Goal: Task Accomplishment & Management: Manage account settings

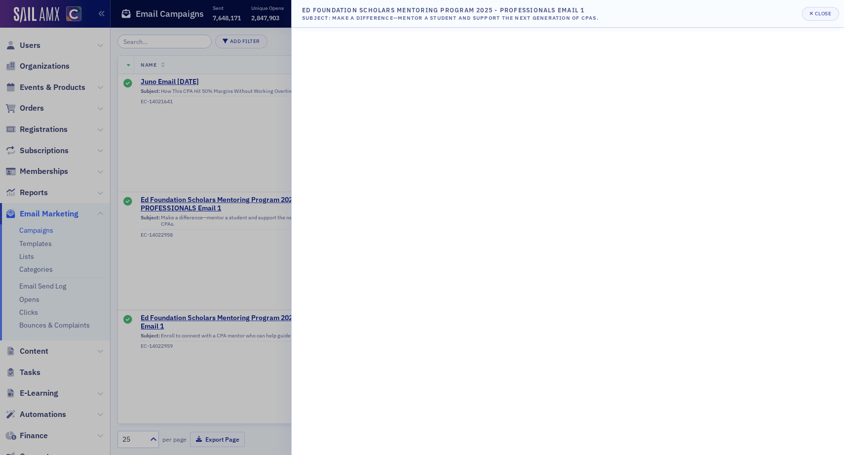
scroll to position [0, 54]
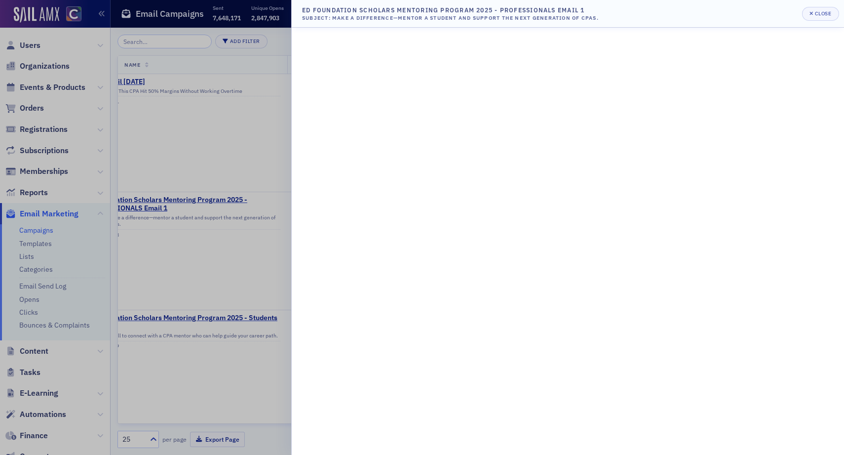
click at [32, 359] on div at bounding box center [422, 227] width 844 height 455
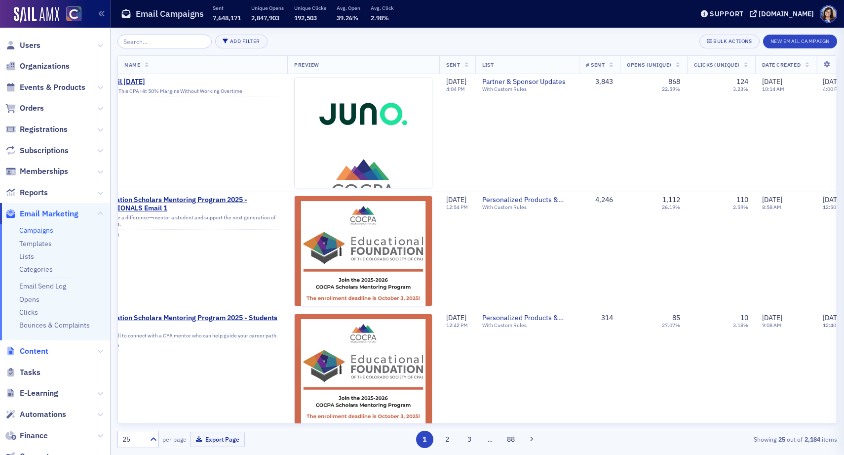
click at [32, 353] on span "Content" at bounding box center [34, 351] width 29 height 11
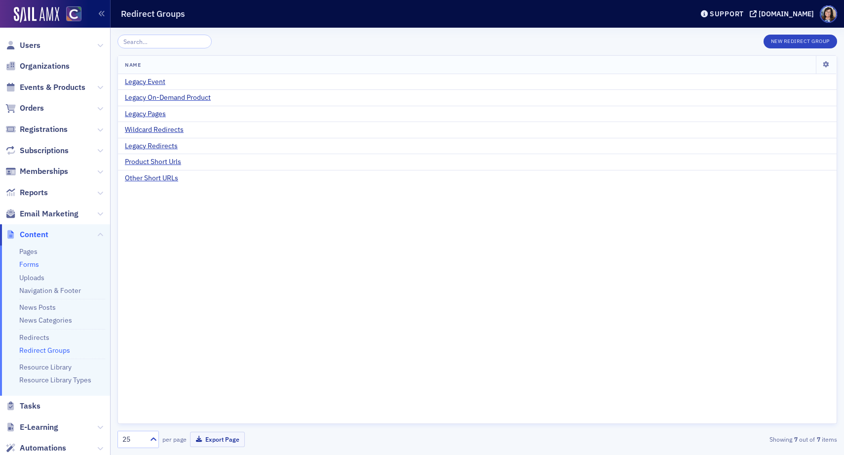
click at [30, 266] on link "Forms" at bounding box center [29, 264] width 20 height 9
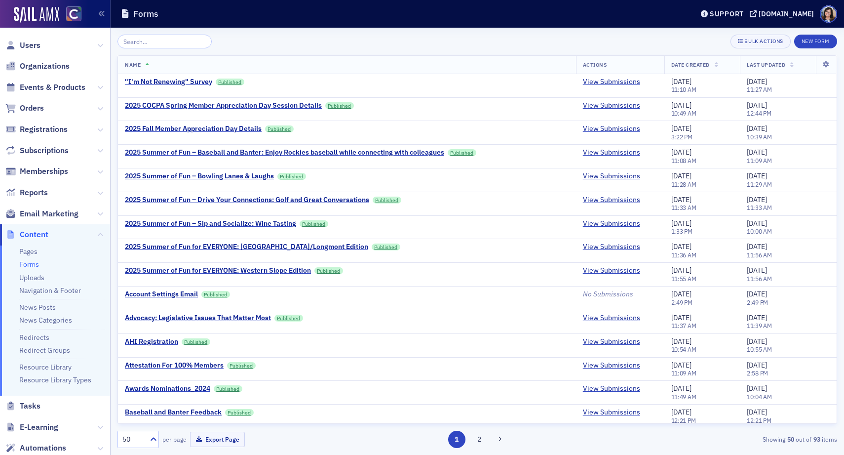
click at [162, 43] on input "search" at bounding box center [165, 42] width 94 height 14
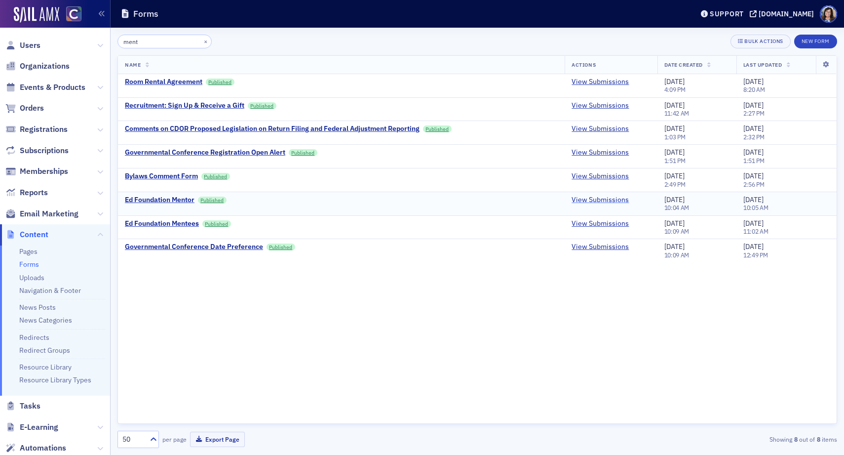
type input "ment"
click at [603, 199] on link "View Submissions" at bounding box center [600, 200] width 57 height 9
click at [599, 225] on link "View Submissions" at bounding box center [600, 223] width 57 height 9
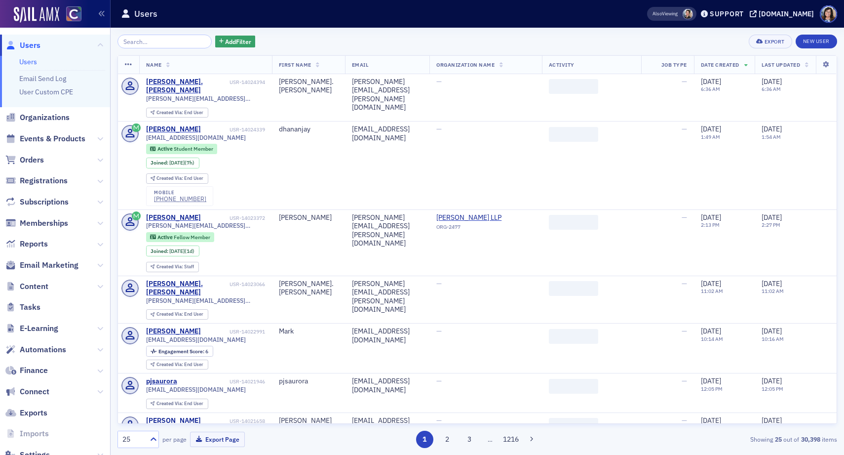
click at [140, 41] on input "search" at bounding box center [165, 42] width 94 height 14
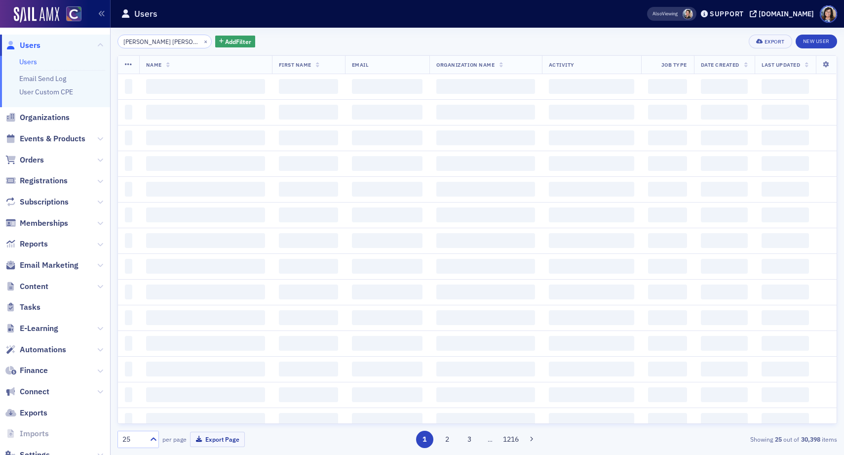
scroll to position [0, 25]
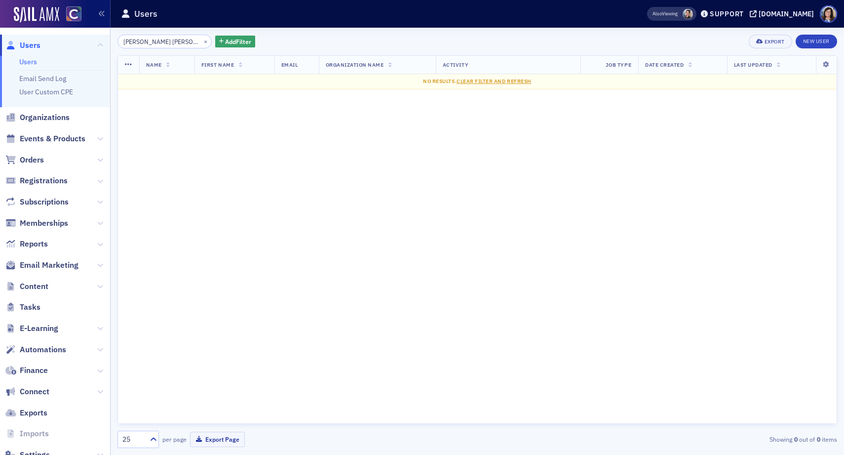
drag, startPoint x: 137, startPoint y: 41, endPoint x: 113, endPoint y: 39, distance: 24.9
click at [113, 39] on div "Adam Griffith Anna Hancharova × Add Filter Export New User Name First Name Emai…" at bounding box center [478, 241] width 734 height 427
click at [141, 43] on input "Anna Hancharova" at bounding box center [165, 42] width 94 height 14
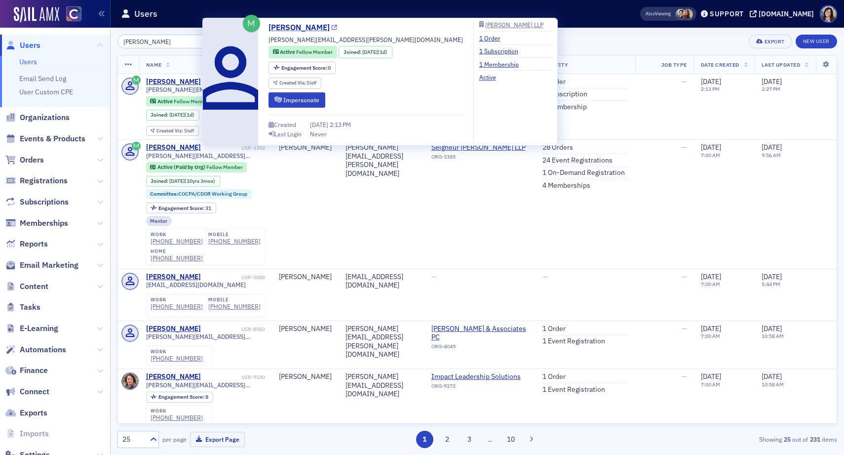
type input "[PERSON_NAME]"
click at [337, 28] on icon at bounding box center [334, 27] width 5 height 5
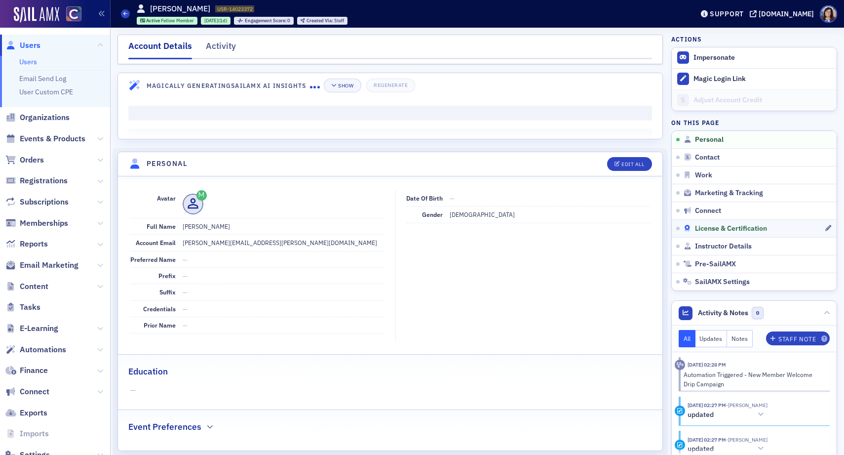
click at [711, 227] on span "License & Certification" at bounding box center [731, 228] width 72 height 9
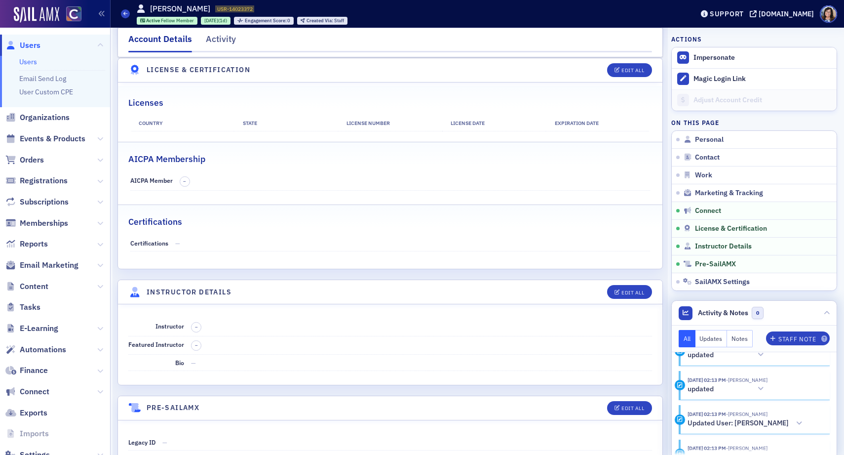
scroll to position [335, 0]
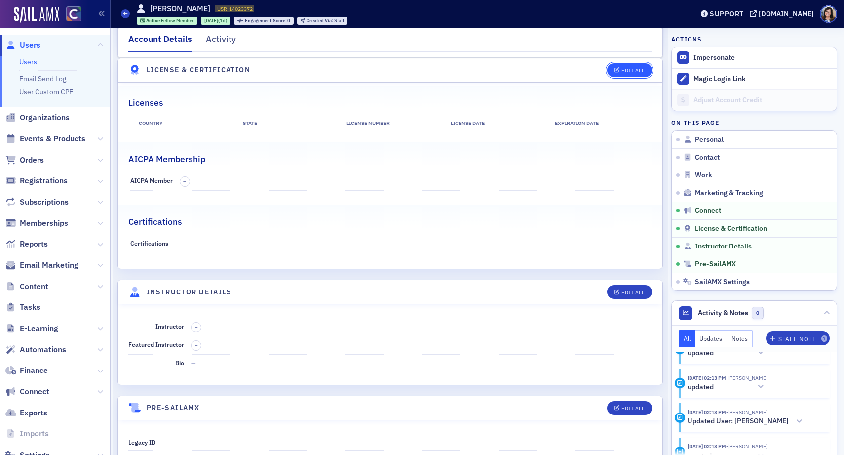
click at [632, 66] on button "Edit All" at bounding box center [629, 70] width 44 height 14
select select "US"
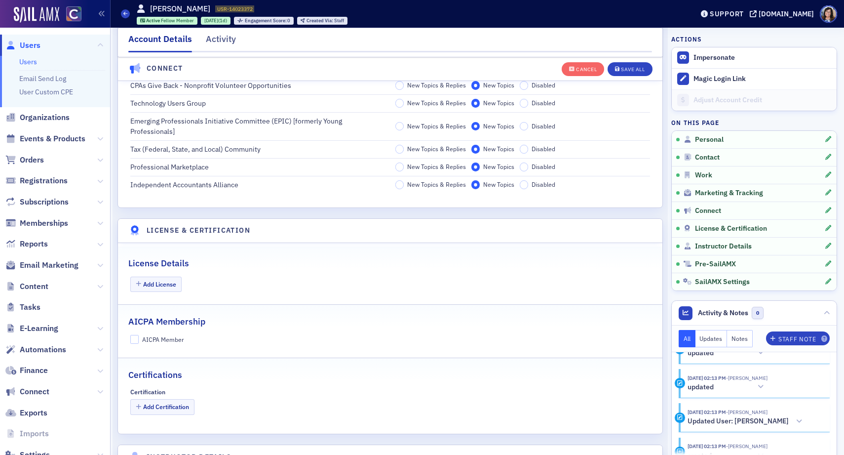
scroll to position [1914, 0]
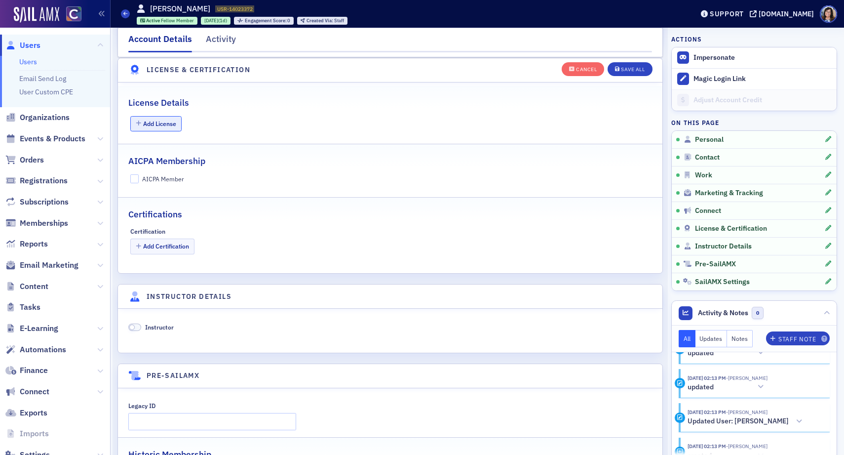
click at [158, 125] on button "Add License" at bounding box center [156, 123] width 52 height 15
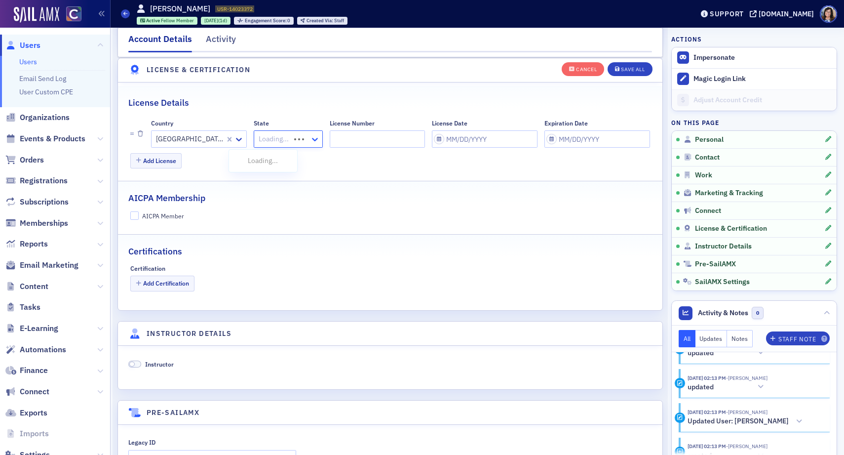
click at [312, 140] on icon at bounding box center [315, 139] width 6 height 3
click at [277, 157] on div "[US_STATE]" at bounding box center [259, 161] width 49 height 10
select select "8"
select select "2025"
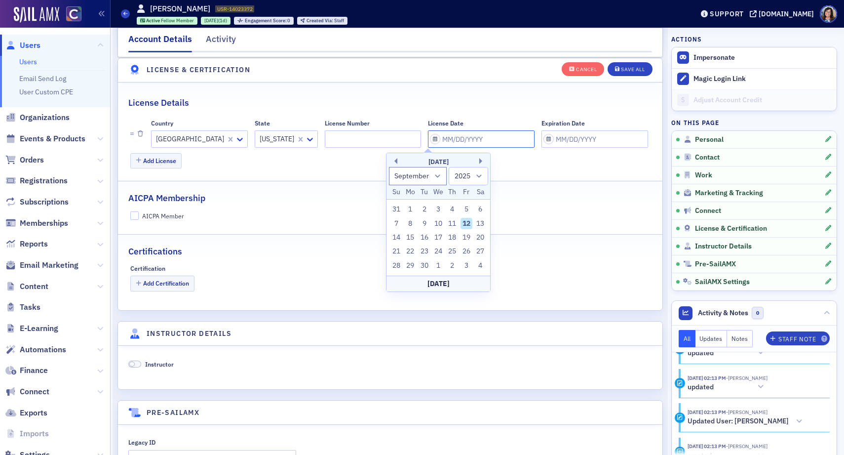
click at [428, 143] on input "License Date" at bounding box center [481, 138] width 107 height 17
click at [452, 211] on div "4" at bounding box center [453, 209] width 12 height 12
type input "[DATE]"
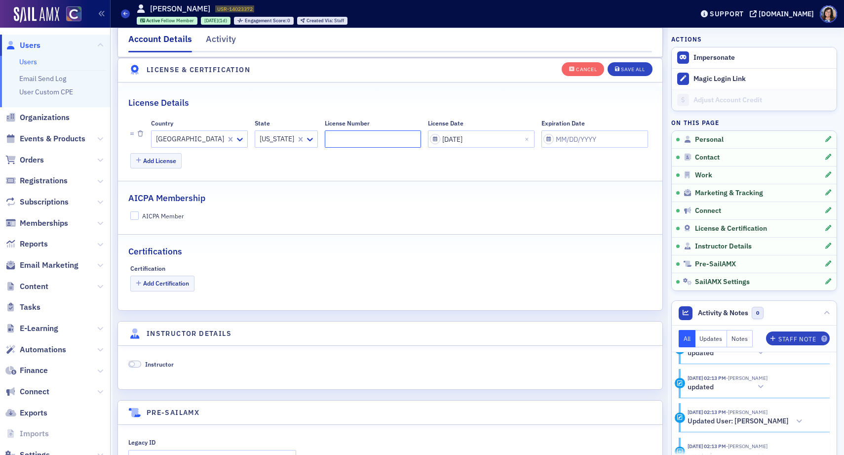
click at [349, 137] on input "License Number" at bounding box center [373, 138] width 96 height 17
paste input "9040071"
type input "9040071"
click at [633, 71] on div "Save All" at bounding box center [633, 69] width 24 height 5
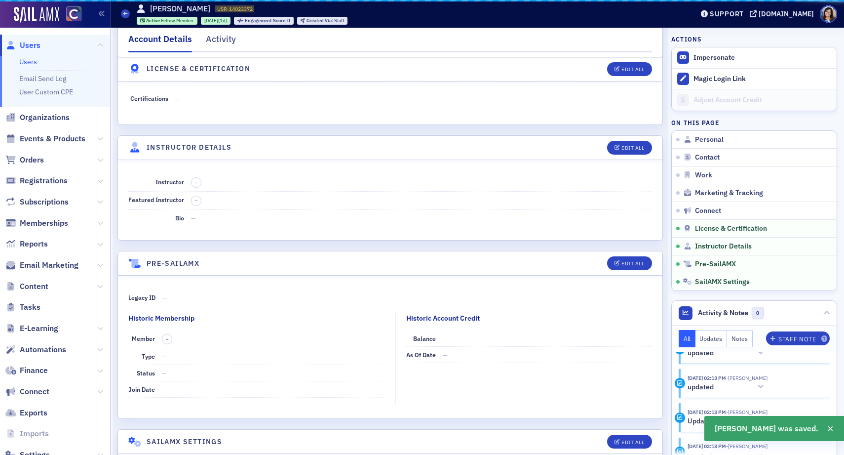
scroll to position [369, 0]
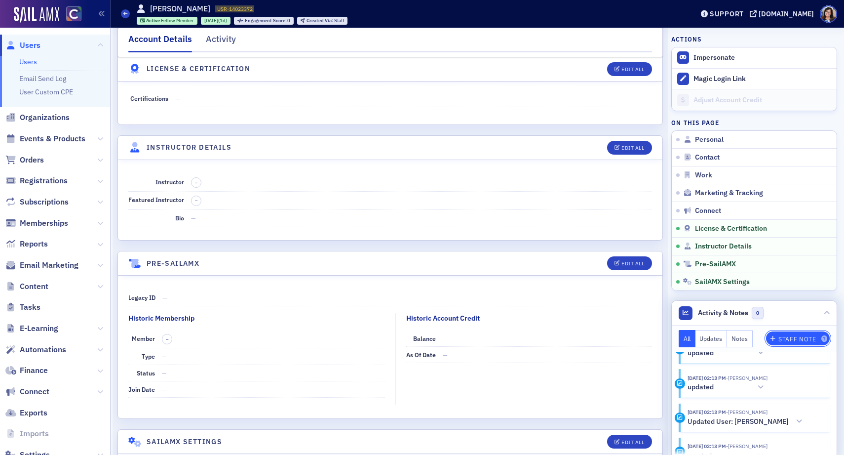
click at [795, 338] on div "Staff Note" at bounding box center [798, 338] width 38 height 5
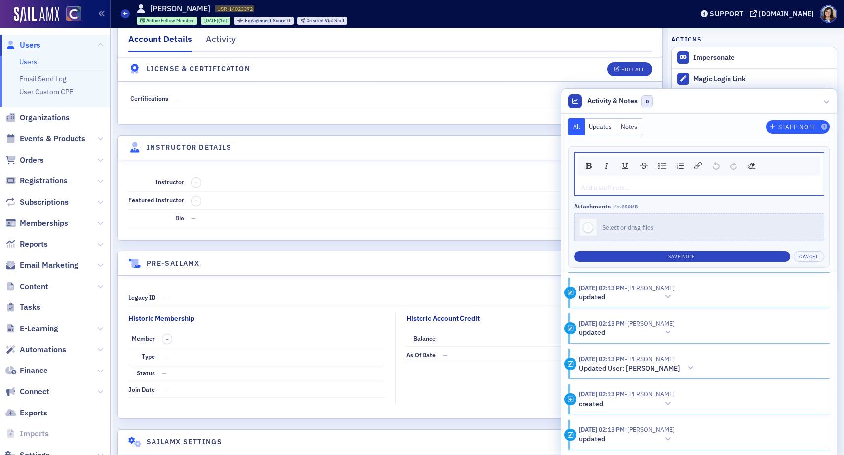
scroll to position [353, 0]
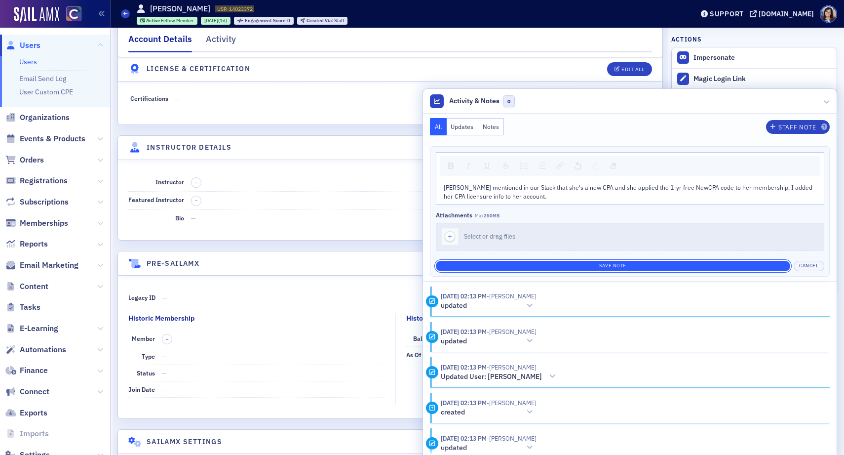
click at [637, 265] on button "Save Note" at bounding box center [613, 266] width 355 height 10
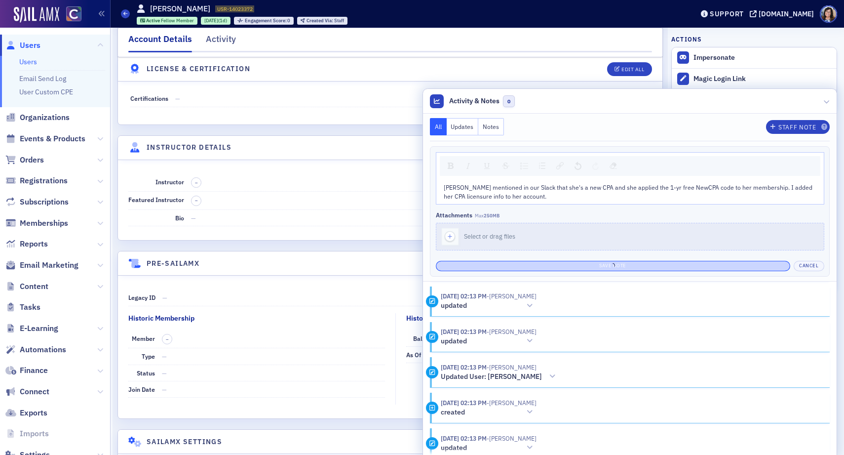
scroll to position [272, 0]
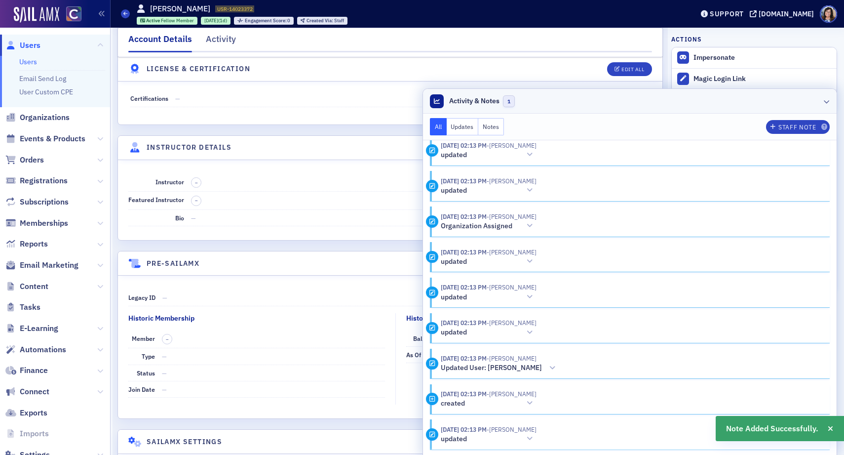
click at [824, 104] on icon at bounding box center [827, 101] width 6 height 6
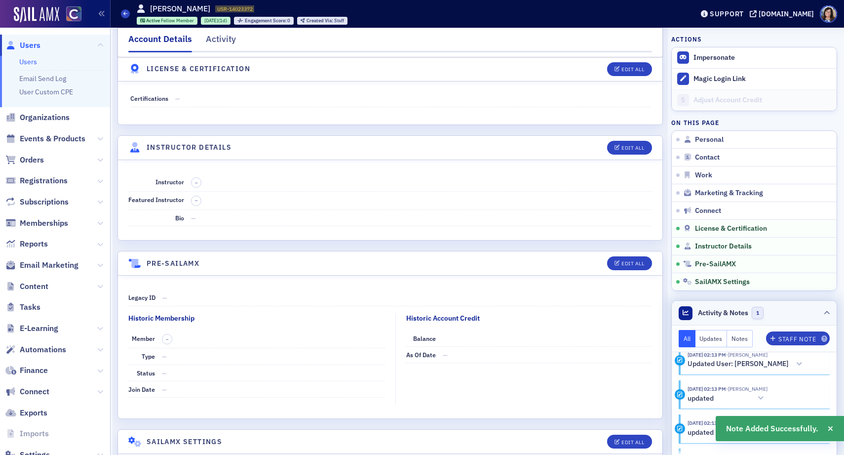
scroll to position [432, 0]
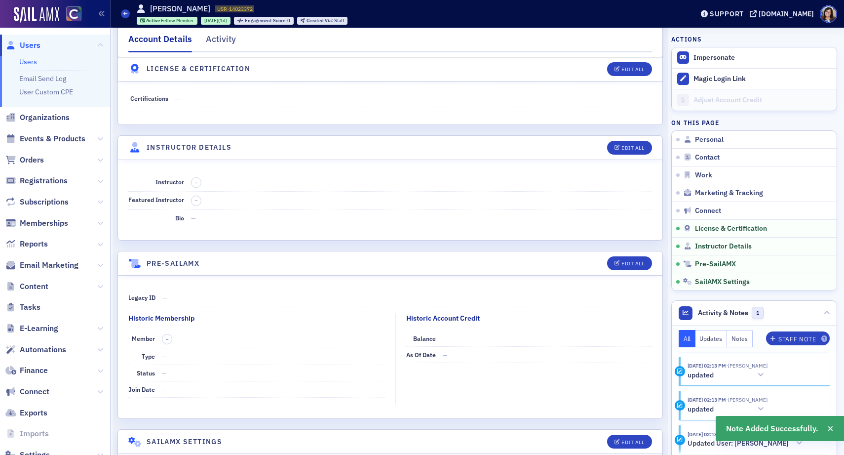
click at [746, 338] on button "Notes" at bounding box center [740, 338] width 26 height 17
